Goal: Task Accomplishment & Management: Use online tool/utility

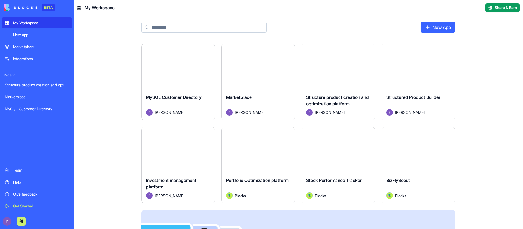
click at [175, 68] on button "Launch" at bounding box center [178, 66] width 41 height 11
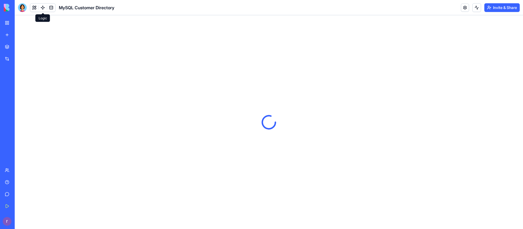
click at [41, 7] on link at bounding box center [43, 8] width 8 height 8
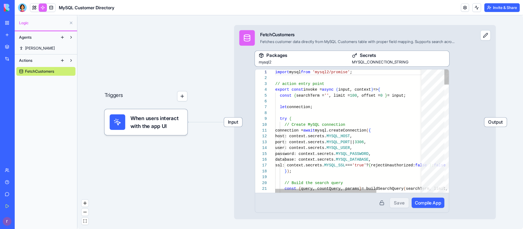
scroll to position [49, 0]
click at [388, 63] on span "MYSQL_CONNECTION_STRING" at bounding box center [380, 62] width 56 height 5
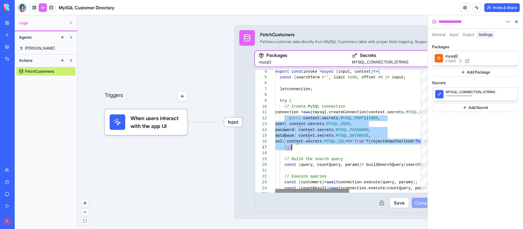
scroll to position [5, 8]
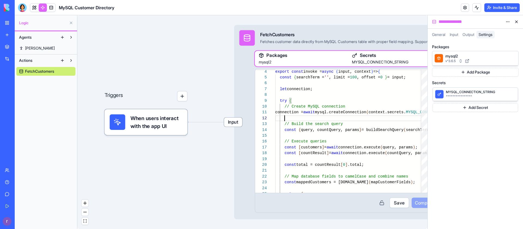
type textarea "**********"
click at [395, 204] on button "Save" at bounding box center [399, 203] width 19 height 10
click at [418, 203] on span "Compile App" at bounding box center [428, 203] width 26 height 7
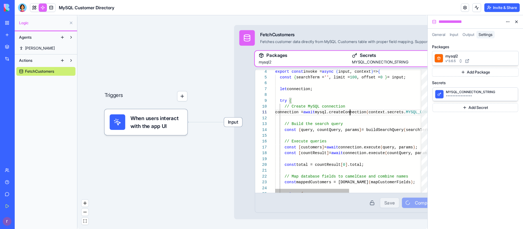
scroll to position [0, 89]
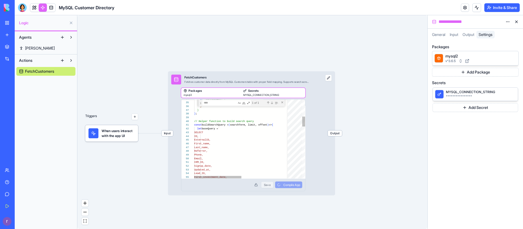
click at [221, 101] on textarea "Find" at bounding box center [220, 103] width 35 height 5
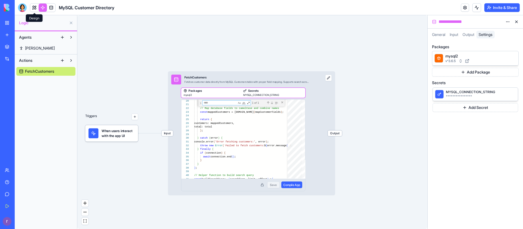
click at [35, 7] on link at bounding box center [34, 8] width 8 height 8
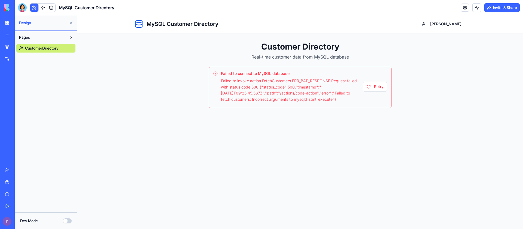
drag, startPoint x: 286, startPoint y: 100, endPoint x: 322, endPoint y: 100, distance: 36.3
click at [323, 100] on p "Failed to invoke action FetchCustomers ERR_BAD_RESPONSE Request failed with sta…" at bounding box center [290, 90] width 138 height 25
copy p "mysqld_stmt_execute"
click at [43, 7] on link at bounding box center [43, 8] width 8 height 8
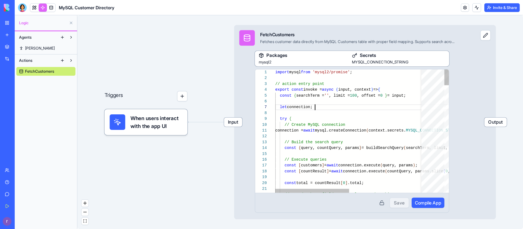
scroll to position [29, 34]
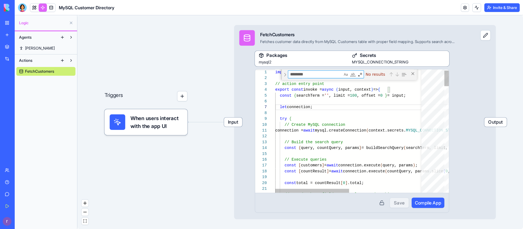
type textarea "*******"
type textarea "*"
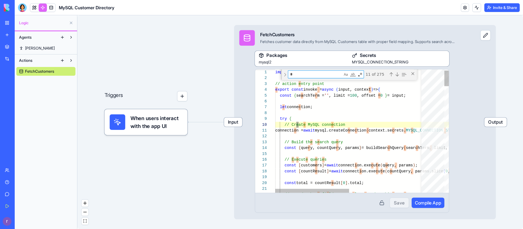
type textarea "**********"
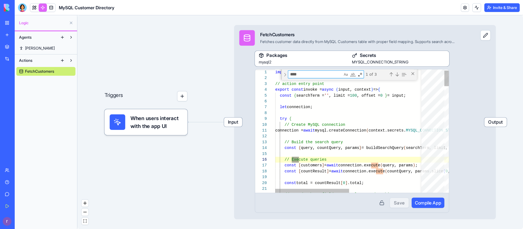
scroll to position [49, 22]
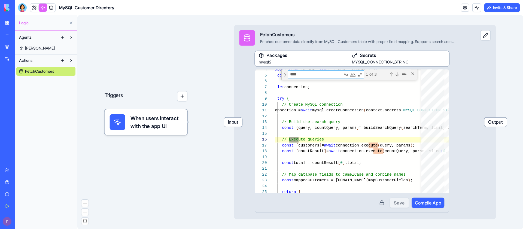
type textarea "****"
click at [37, 7] on link at bounding box center [34, 8] width 8 height 8
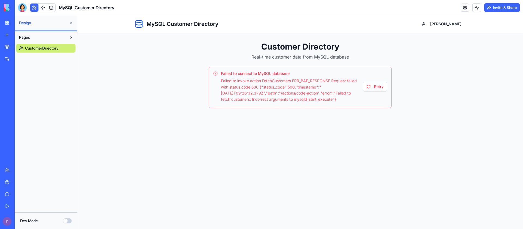
click at [46, 6] on link at bounding box center [43, 8] width 8 height 8
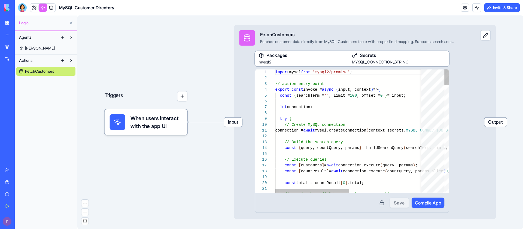
scroll to position [49, 0]
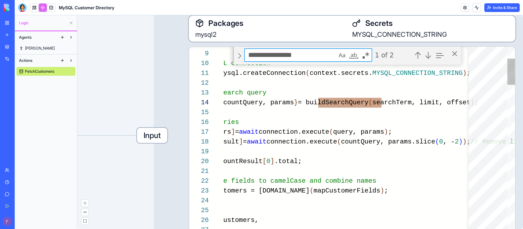
scroll to position [49, 43]
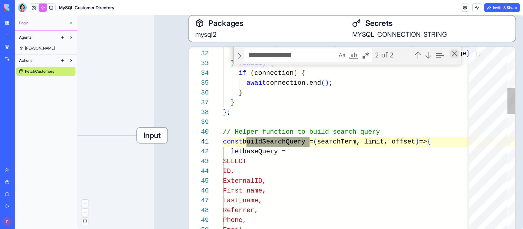
click at [454, 56] on div "Close (Escape)" at bounding box center [455, 53] width 9 height 9
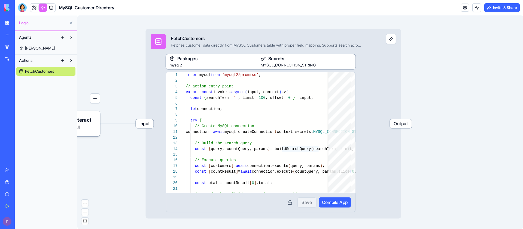
click at [146, 124] on span "Input" at bounding box center [145, 123] width 18 height 9
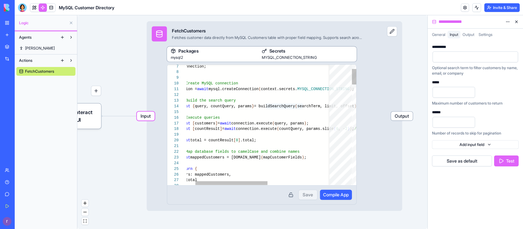
type textarea "**********"
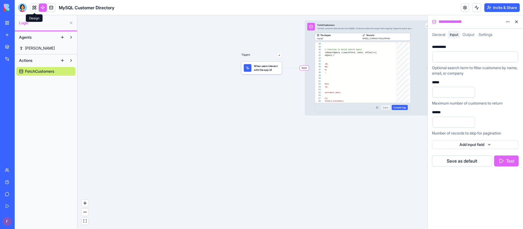
click at [33, 10] on link at bounding box center [34, 8] width 8 height 8
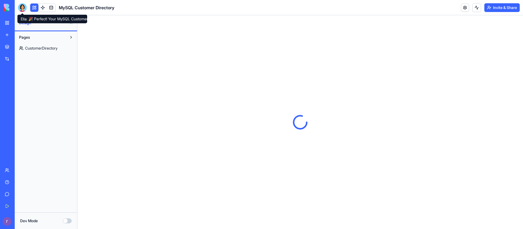
click at [22, 5] on div at bounding box center [22, 7] width 9 height 9
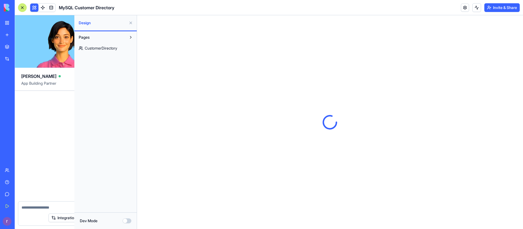
scroll to position [518, 0]
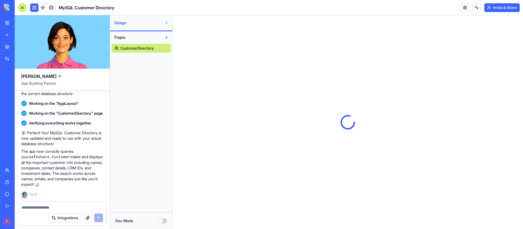
click at [47, 208] on textarea at bounding box center [63, 207] width 82 height 5
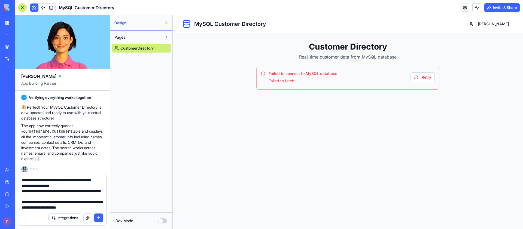
scroll to position [141, 0]
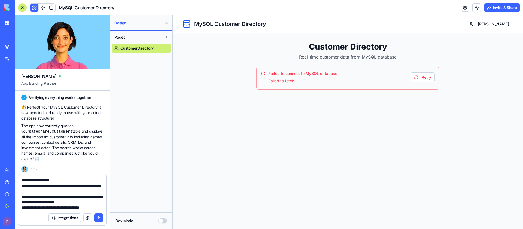
type textarea "**********"
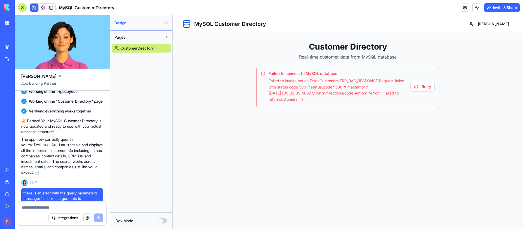
scroll to position [774, 0]
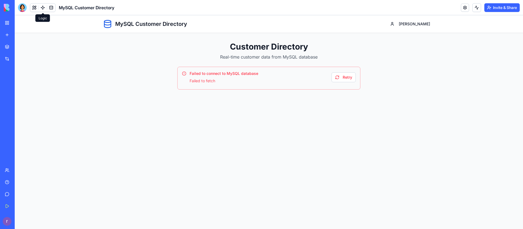
click at [42, 8] on link at bounding box center [43, 8] width 8 height 8
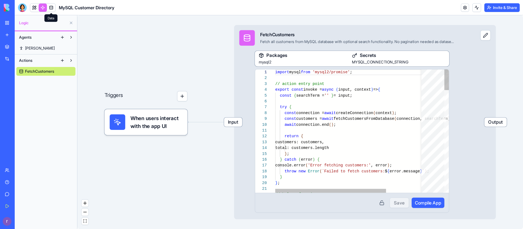
scroll to position [49, 0]
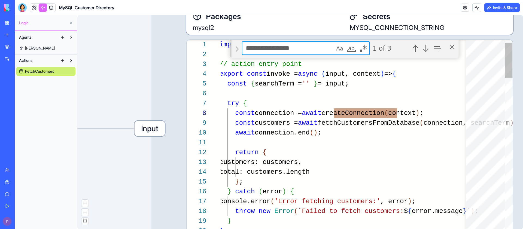
scroll to position [49, 43]
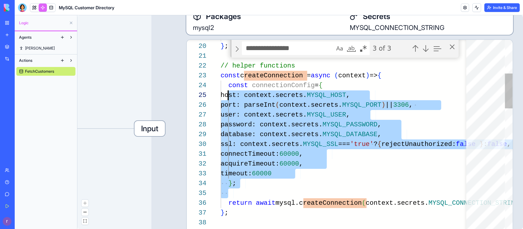
scroll to position [15, 4]
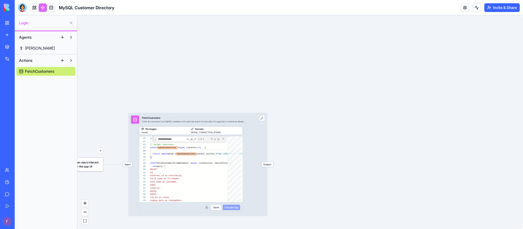
type textarea "**********"
click at [215, 208] on button "Save" at bounding box center [216, 207] width 10 height 5
click at [238, 209] on button "Compile App" at bounding box center [231, 207] width 17 height 5
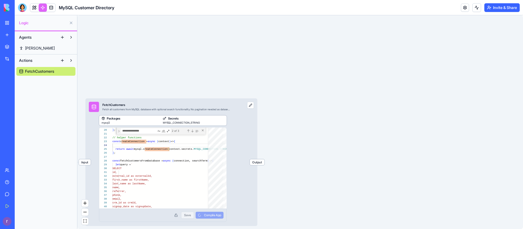
drag, startPoint x: 311, startPoint y: 174, endPoint x: 382, endPoint y: 98, distance: 104.6
click at [383, 97] on div "**********" at bounding box center [300, 122] width 446 height 214
drag, startPoint x: 296, startPoint y: 121, endPoint x: 402, endPoint y: 60, distance: 121.6
click at [402, 59] on div "**********" at bounding box center [300, 122] width 446 height 214
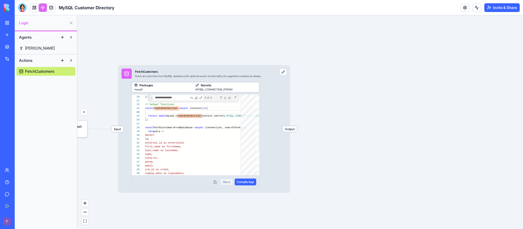
click at [33, 8] on link at bounding box center [34, 8] width 8 height 8
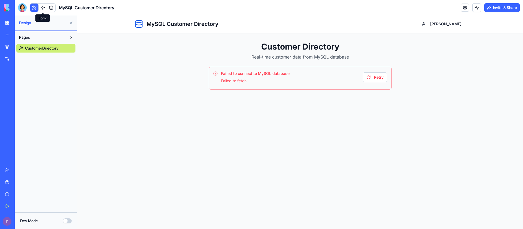
click at [43, 6] on link at bounding box center [43, 8] width 8 height 8
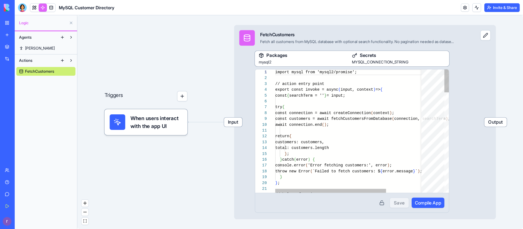
scroll to position [49, 0]
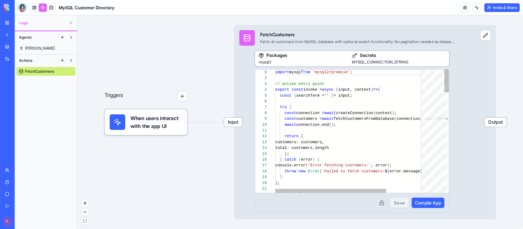
scroll to position [49, 0]
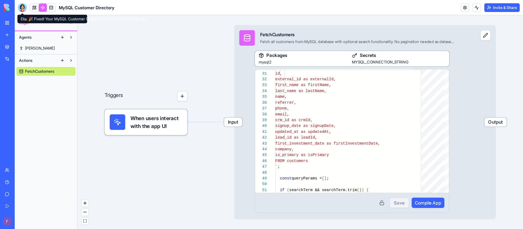
click at [22, 7] on div at bounding box center [22, 7] width 9 height 9
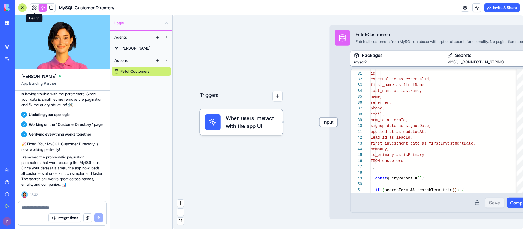
scroll to position [0, 0]
click at [56, 209] on textarea at bounding box center [63, 207] width 82 height 5
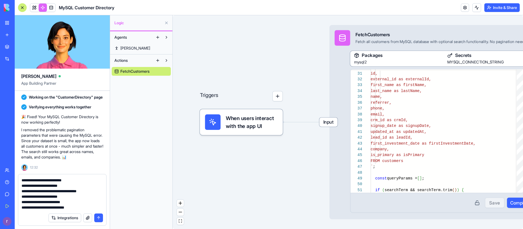
scroll to position [70, 0]
click at [44, 206] on textarea "**********" at bounding box center [63, 194] width 82 height 33
type textarea "**********"
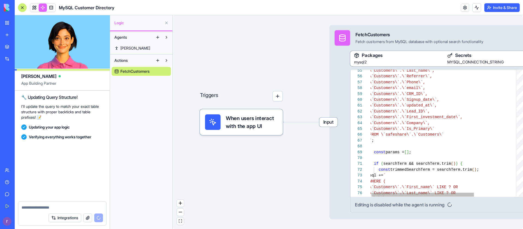
scroll to position [994, 0]
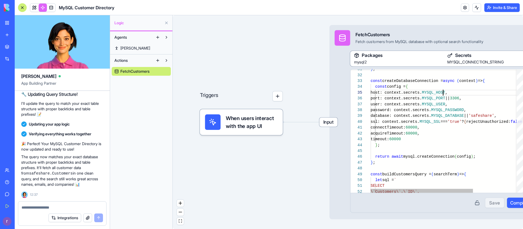
drag, startPoint x: 443, startPoint y: 92, endPoint x: 472, endPoint y: 168, distance: 81.3
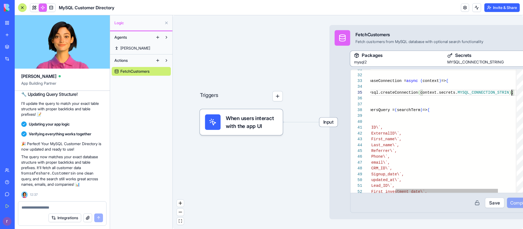
scroll to position [20, 152]
type textarea "**********"
click at [500, 203] on button "Save" at bounding box center [494, 203] width 19 height 10
click at [520, 204] on span "Compile App" at bounding box center [524, 203] width 26 height 7
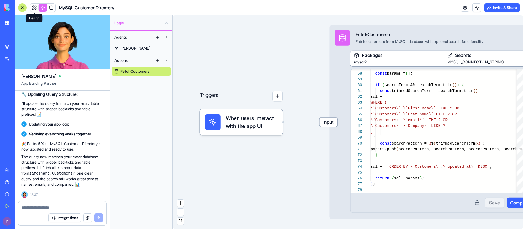
click at [32, 7] on link at bounding box center [34, 8] width 8 height 8
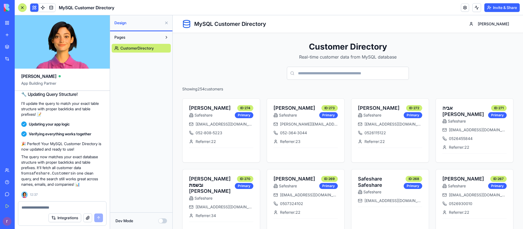
click at [289, 48] on h1 "Customer Directory" at bounding box center [348, 47] width 332 height 10
